Goal: Information Seeking & Learning: Find specific fact

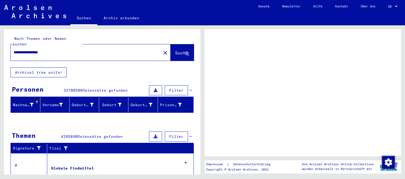
click at [60, 67] on button "Archival tree units" at bounding box center [39, 72] width 56 height 10
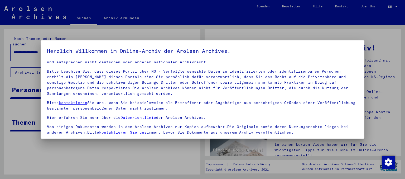
scroll to position [44, 0]
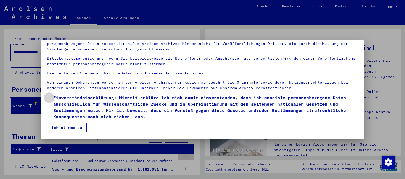
drag, startPoint x: 50, startPoint y: 97, endPoint x: 54, endPoint y: 110, distance: 13.7
click at [50, 97] on span at bounding box center [49, 97] width 4 height 4
click at [63, 126] on button "Ich stimme zu" at bounding box center [67, 127] width 40 height 10
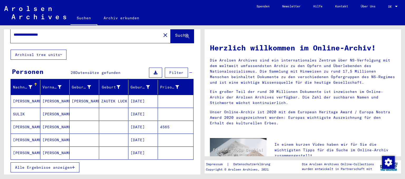
scroll to position [29, 0]
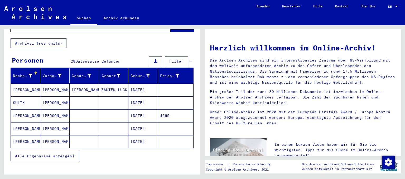
click at [111, 109] on mat-cell at bounding box center [113, 115] width 29 height 13
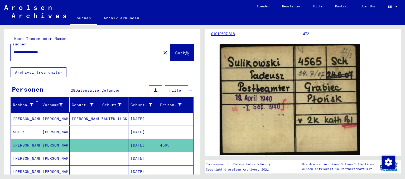
click at [14, 50] on input "**********" at bounding box center [86, 53] width 144 height 6
type input "****"
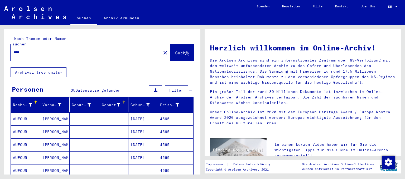
scroll to position [29, 0]
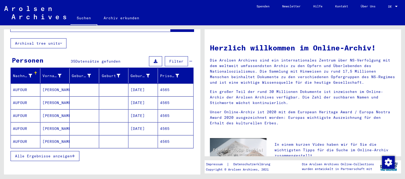
click at [75, 154] on icon "button" at bounding box center [73, 156] width 3 height 4
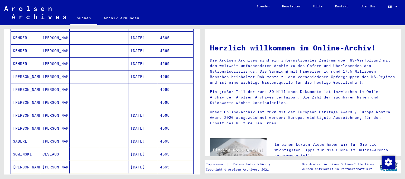
scroll to position [291, 0]
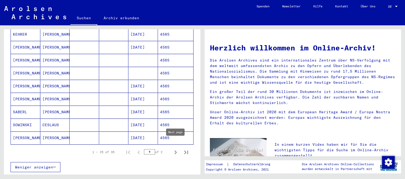
click at [175, 148] on icon "Next page" at bounding box center [175, 151] width 7 height 7
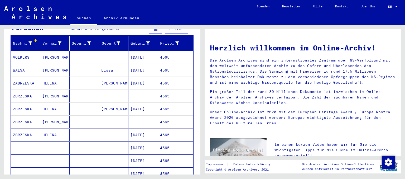
scroll to position [30, 0]
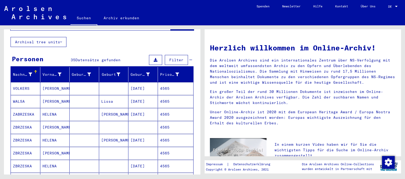
click at [112, 82] on mat-cell at bounding box center [113, 88] width 29 height 13
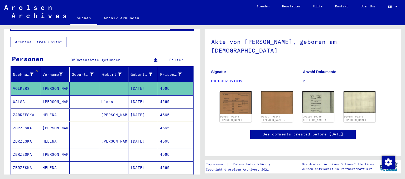
scroll to position [87, 0]
click at [231, 90] on img at bounding box center [235, 102] width 33 height 24
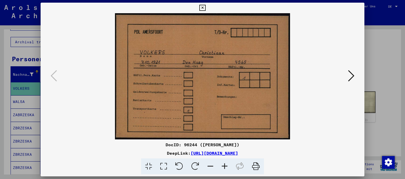
click at [396, 58] on div at bounding box center [202, 89] width 405 height 179
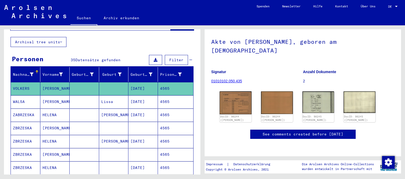
click at [154, 96] on mat-cell "[DATE]" at bounding box center [142, 101] width 29 height 13
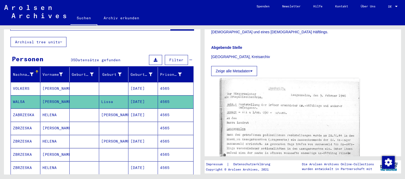
scroll to position [145, 0]
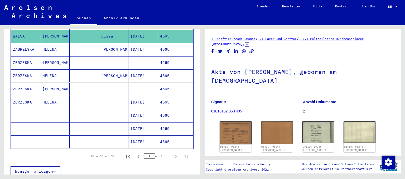
scroll to position [146, 0]
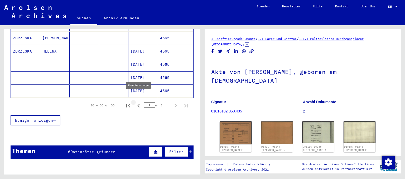
click at [139, 102] on icon "Previous page" at bounding box center [138, 105] width 7 height 7
type input "*"
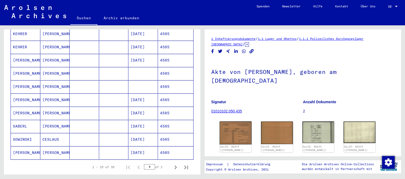
scroll to position [321, 0]
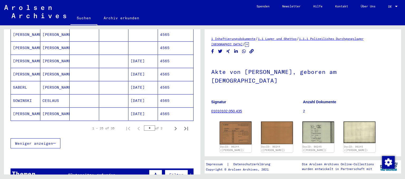
click at [67, 107] on mat-cell "[PERSON_NAME]" at bounding box center [54, 113] width 29 height 13
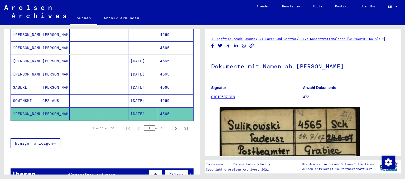
click at [223, 96] on link "01010607 318" at bounding box center [223, 97] width 24 height 4
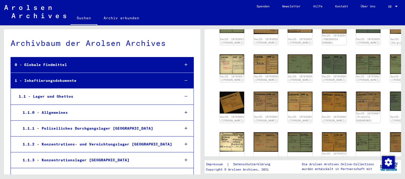
scroll to position [174, 0]
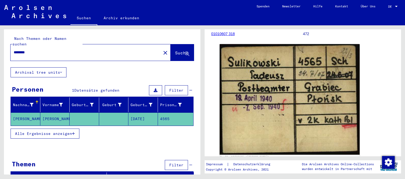
scroll to position [1, 0]
